Goal: Transaction & Acquisition: Download file/media

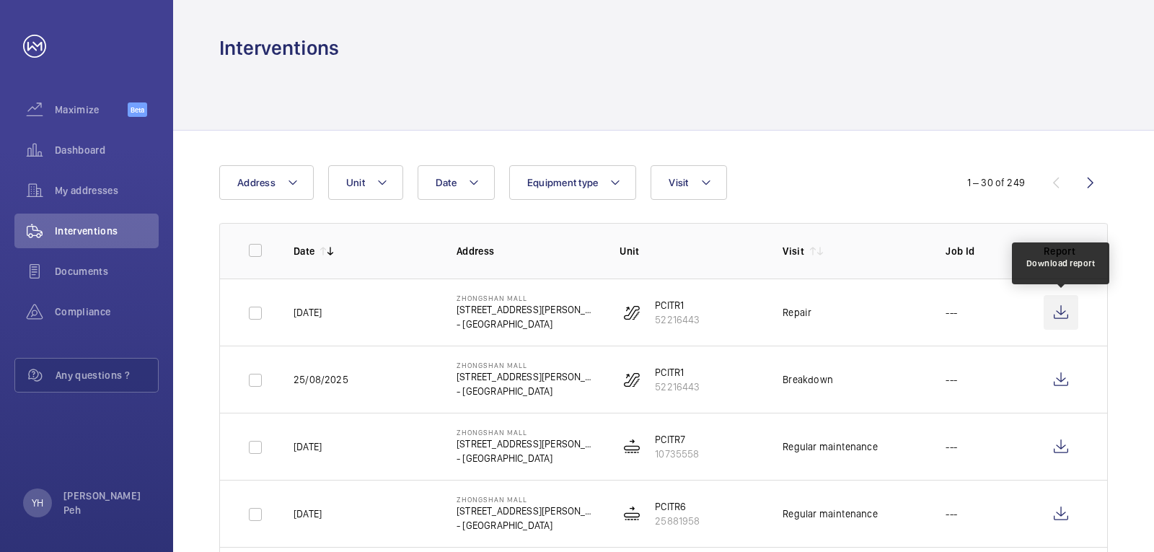
click at [1057, 309] on wm-front-icon-button at bounding box center [1061, 312] width 35 height 35
click at [826, 66] on div at bounding box center [663, 95] width 889 height 69
